Goal: Communication & Community: Answer question/provide support

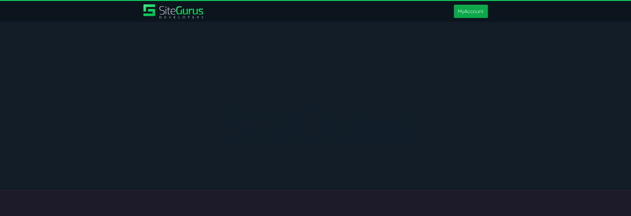
type input "[PERSON_NAME][EMAIL_ADDRESS][PERSON_NAME][DOMAIN_NAME]"
click at [480, 11] on link "MyAccount" at bounding box center [471, 11] width 34 height 13
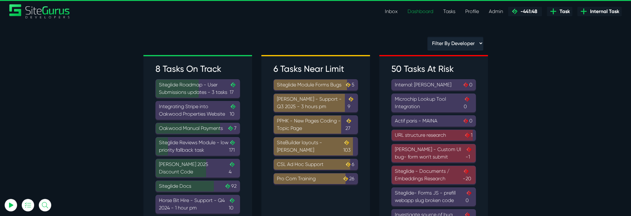
type input "[PERSON_NAME][EMAIL_ADDRESS][PERSON_NAME][DOMAIN_NAME]"
click at [447, 11] on link "Tasks" at bounding box center [449, 11] width 22 height 12
click at [385, 12] on link "Inbox" at bounding box center [391, 11] width 23 height 12
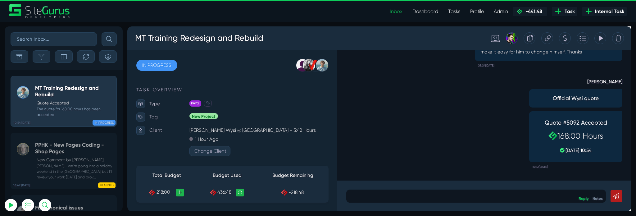
click at [75, 44] on input "text" at bounding box center [54, 39] width 86 height 14
type input "matt"
click at [102, 32] on button "submit" at bounding box center [109, 39] width 15 height 14
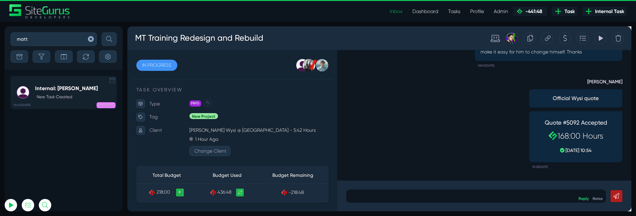
click at [71, 88] on h5 "Internal: Matt J" at bounding box center [66, 88] width 63 height 7
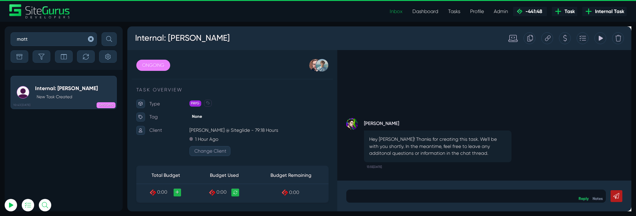
click at [588, 33] on icon at bounding box center [588, 39] width 5 height 12
